Goal: Transaction & Acquisition: Book appointment/travel/reservation

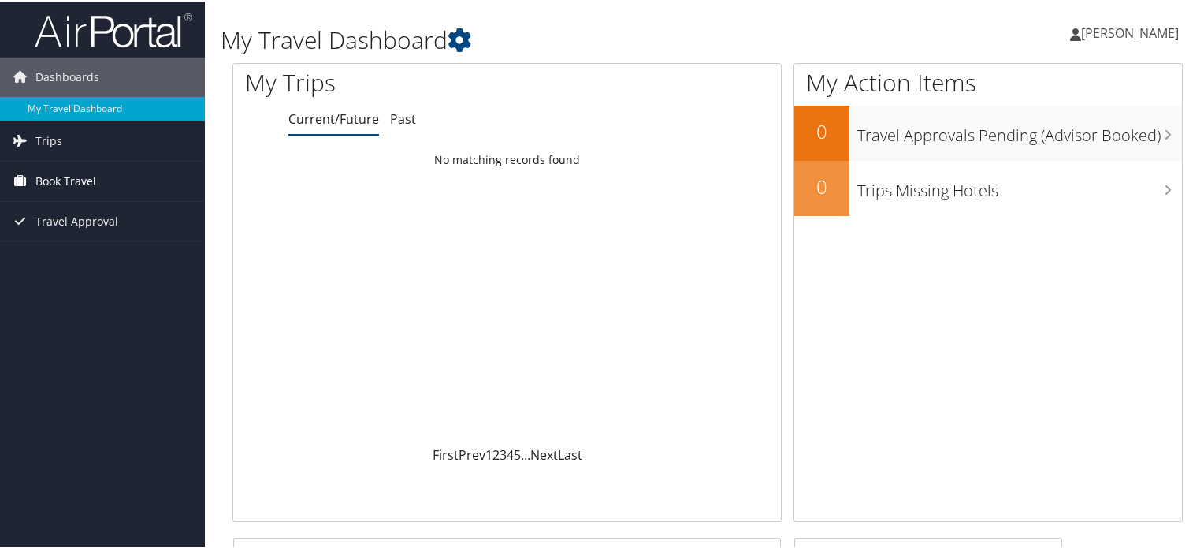
click at [73, 169] on span "Book Travel" at bounding box center [65, 179] width 61 height 39
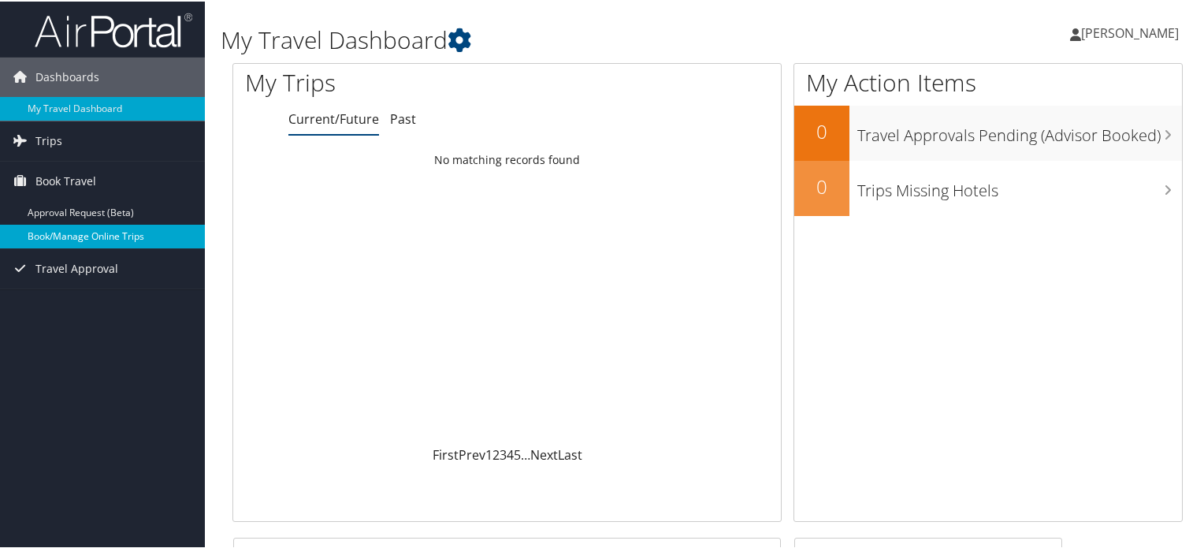
click at [114, 236] on link "Book/Manage Online Trips" at bounding box center [102, 235] width 205 height 24
